Goal: Download file/media

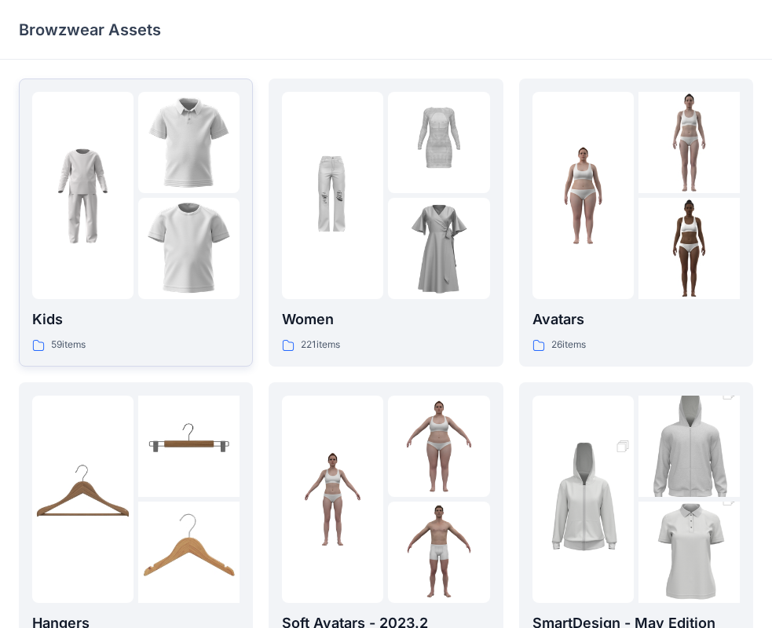
scroll to position [79, 0]
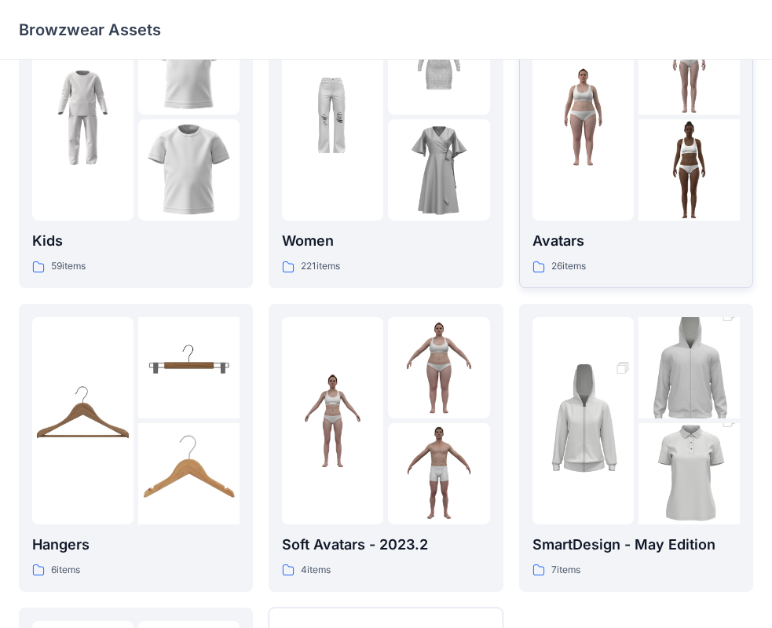
click at [592, 195] on div at bounding box center [582, 116] width 101 height 207
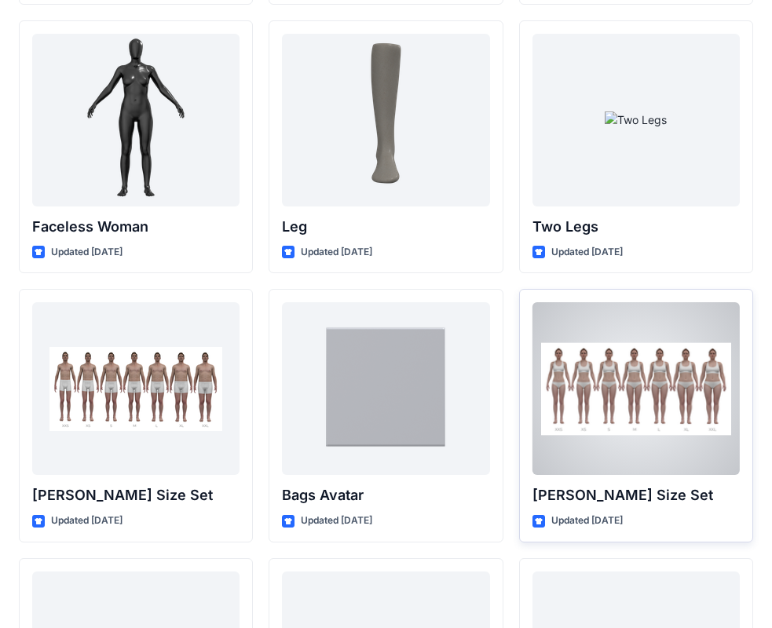
scroll to position [1325, 0]
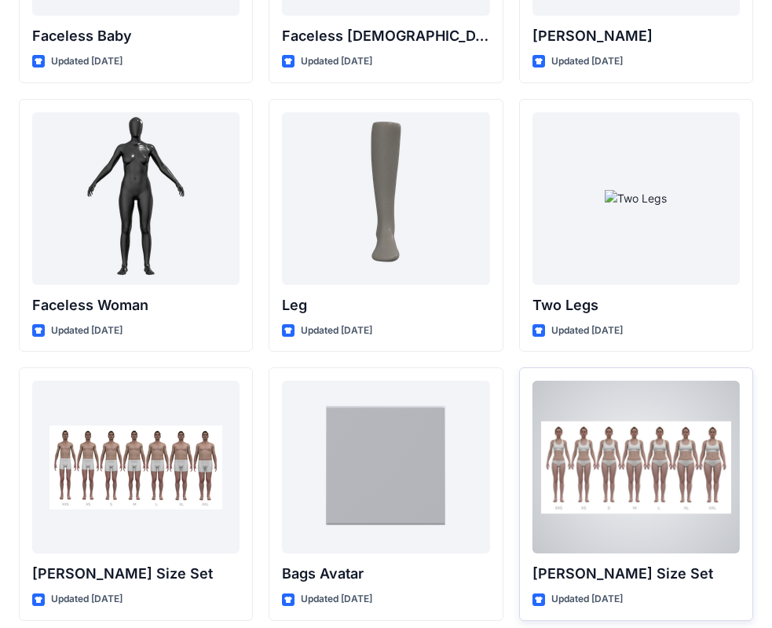
click at [669, 440] on div at bounding box center [635, 467] width 207 height 173
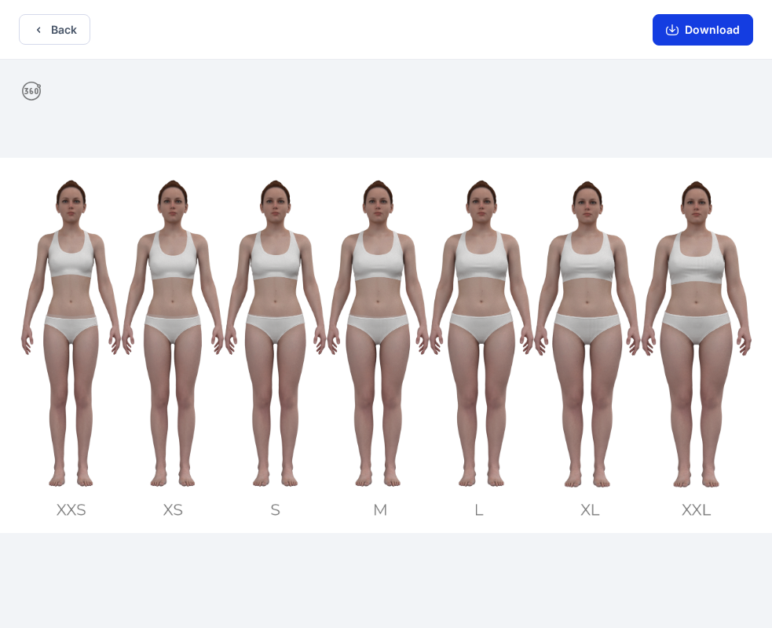
click at [667, 31] on button "Download" at bounding box center [702, 29] width 101 height 31
click at [57, 32] on button "Back" at bounding box center [54, 29] width 71 height 31
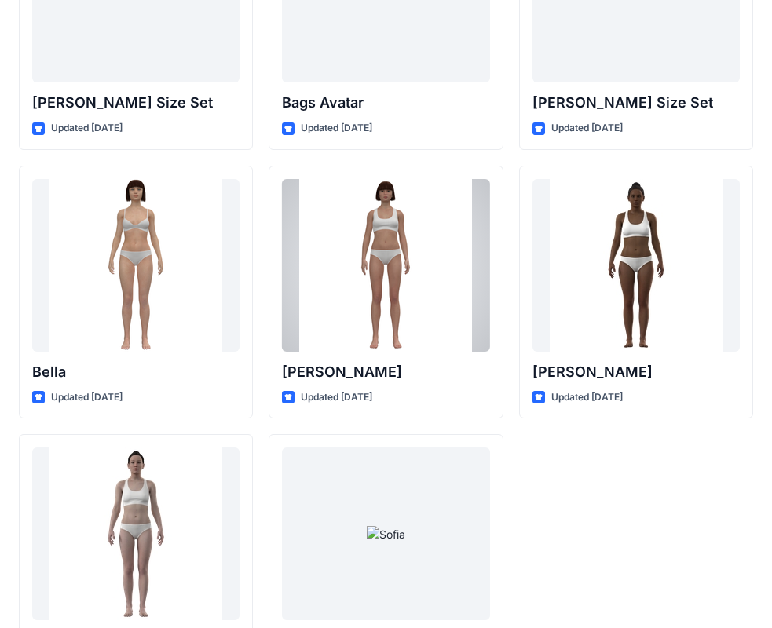
scroll to position [1874, 0]
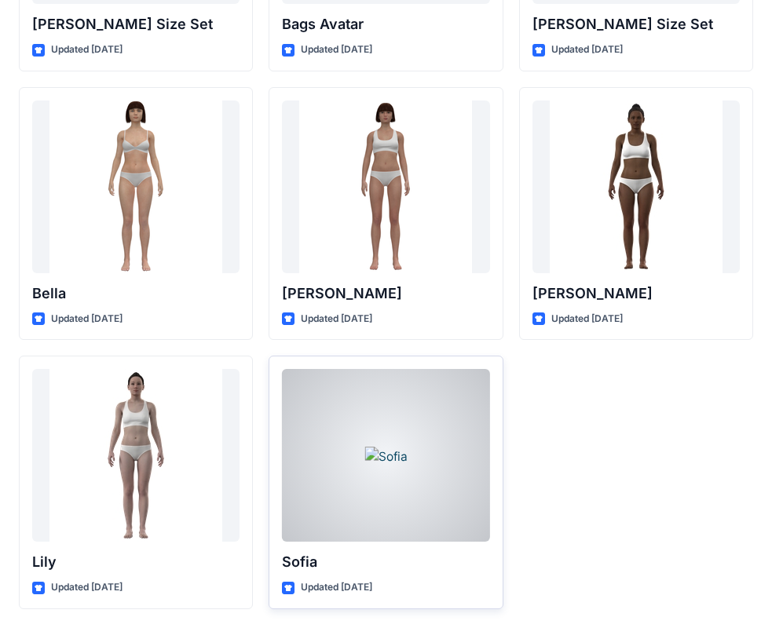
click at [327, 507] on div at bounding box center [385, 455] width 207 height 173
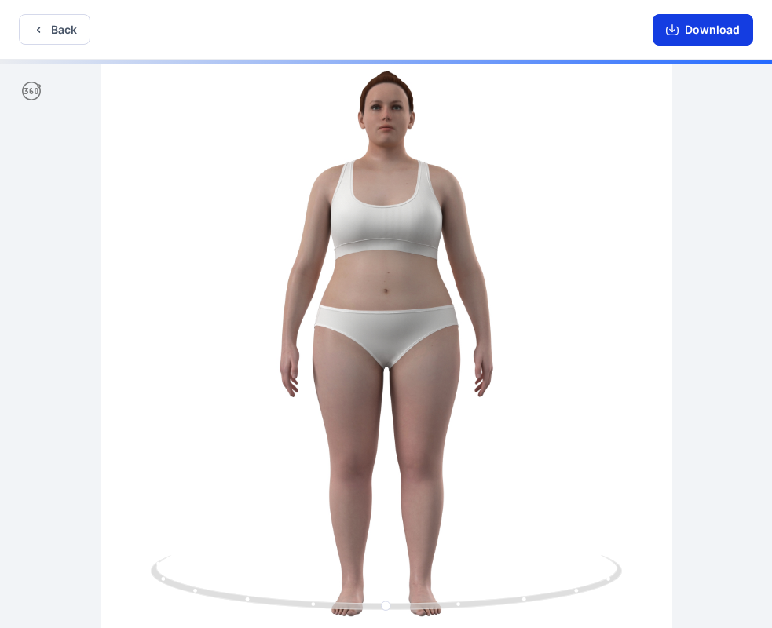
click at [692, 27] on button "Download" at bounding box center [702, 29] width 101 height 31
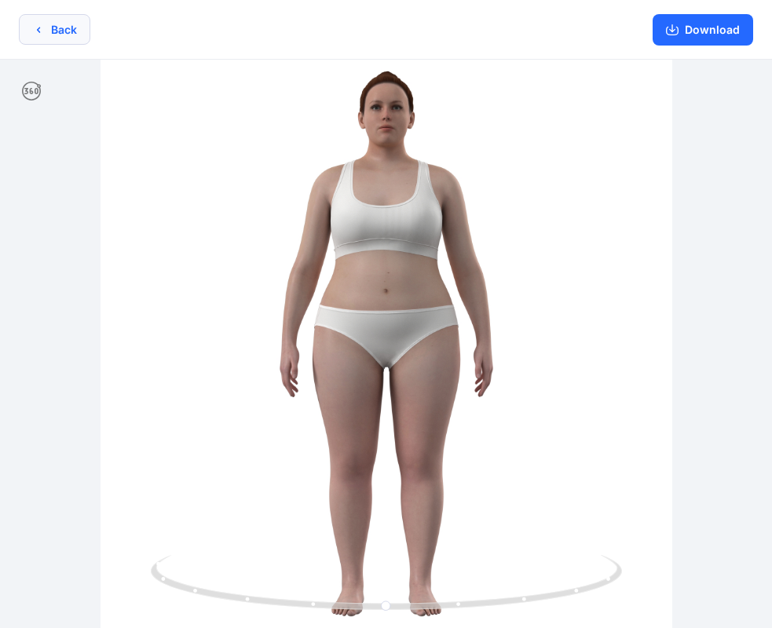
click at [71, 38] on button "Back" at bounding box center [54, 29] width 71 height 31
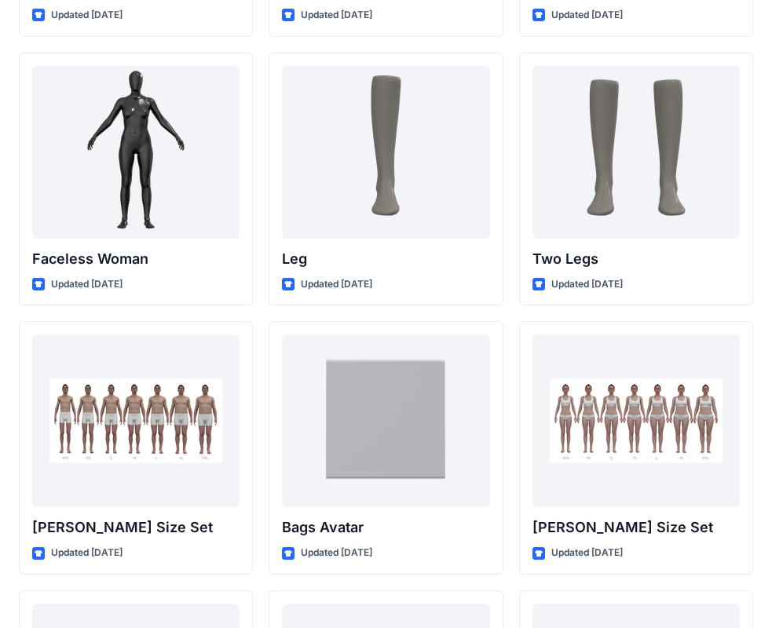
scroll to position [1661, 0]
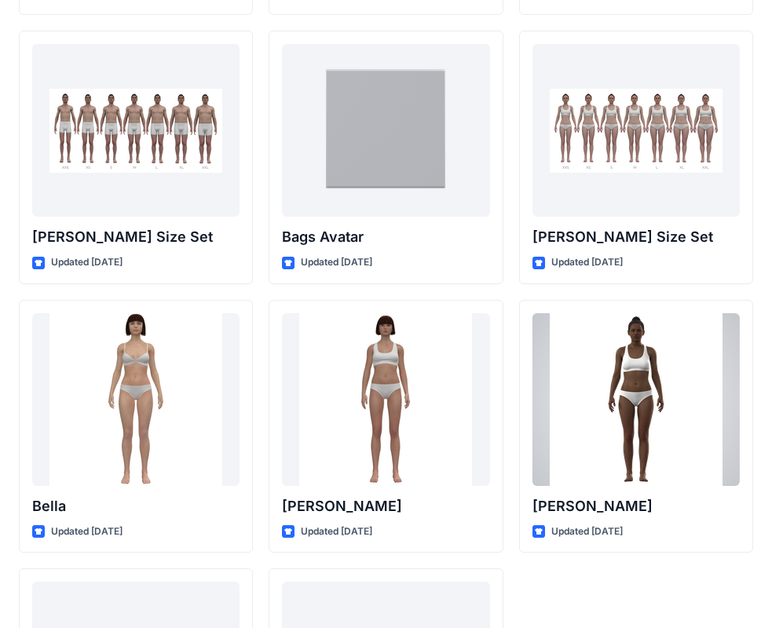
click at [535, 345] on div at bounding box center [635, 399] width 207 height 173
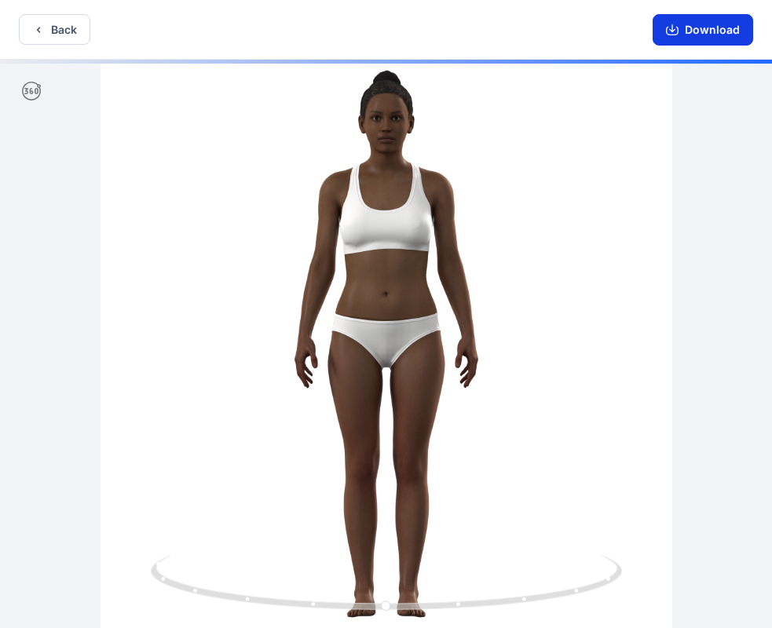
click at [687, 33] on button "Download" at bounding box center [702, 29] width 101 height 31
